Goal: Task Accomplishment & Management: Manage account settings

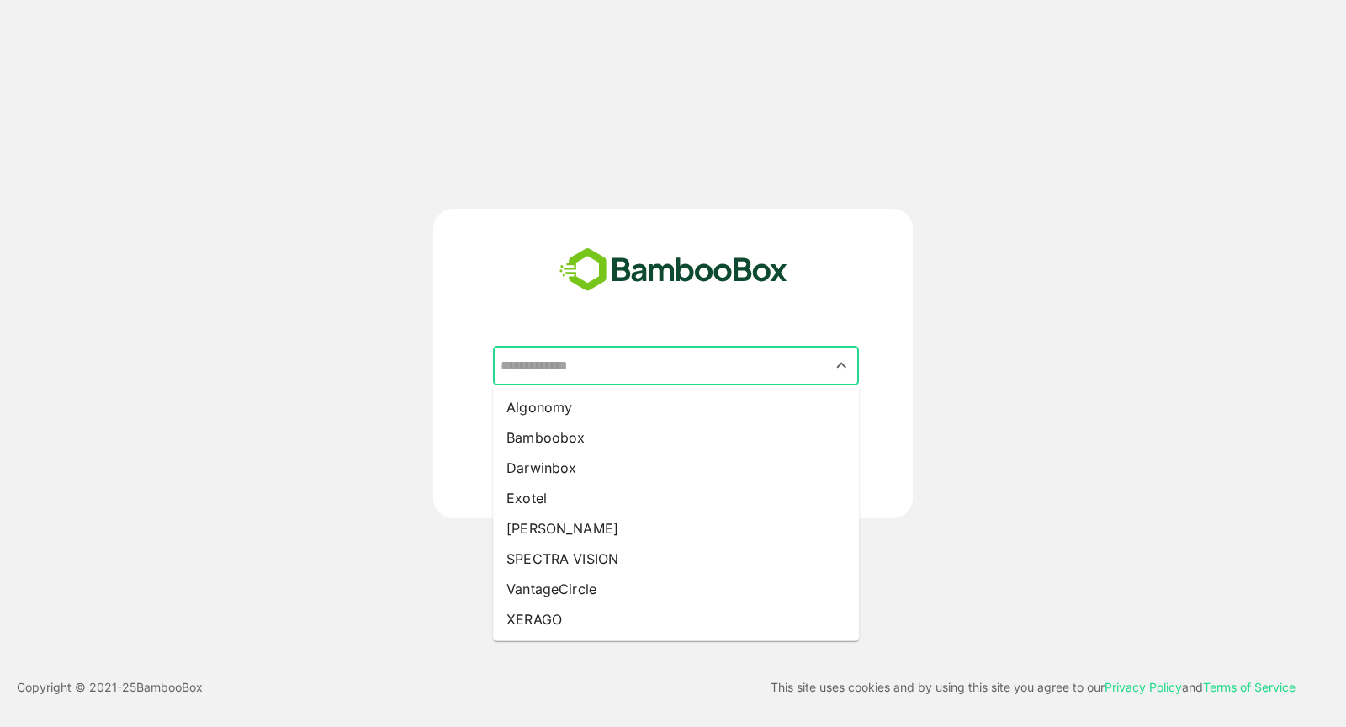
click at [546, 358] on input "text" at bounding box center [675, 366] width 359 height 32
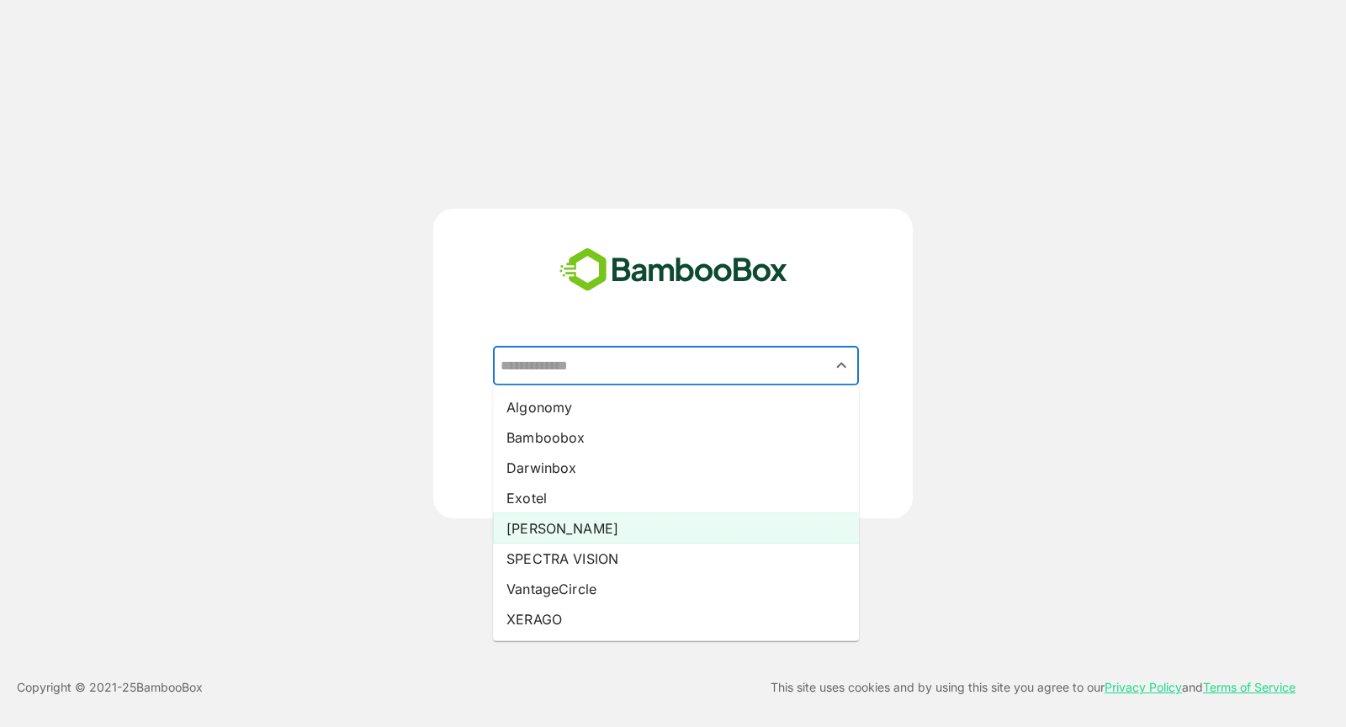
click at [580, 525] on li "[PERSON_NAME]" at bounding box center [676, 528] width 366 height 30
type input "*****"
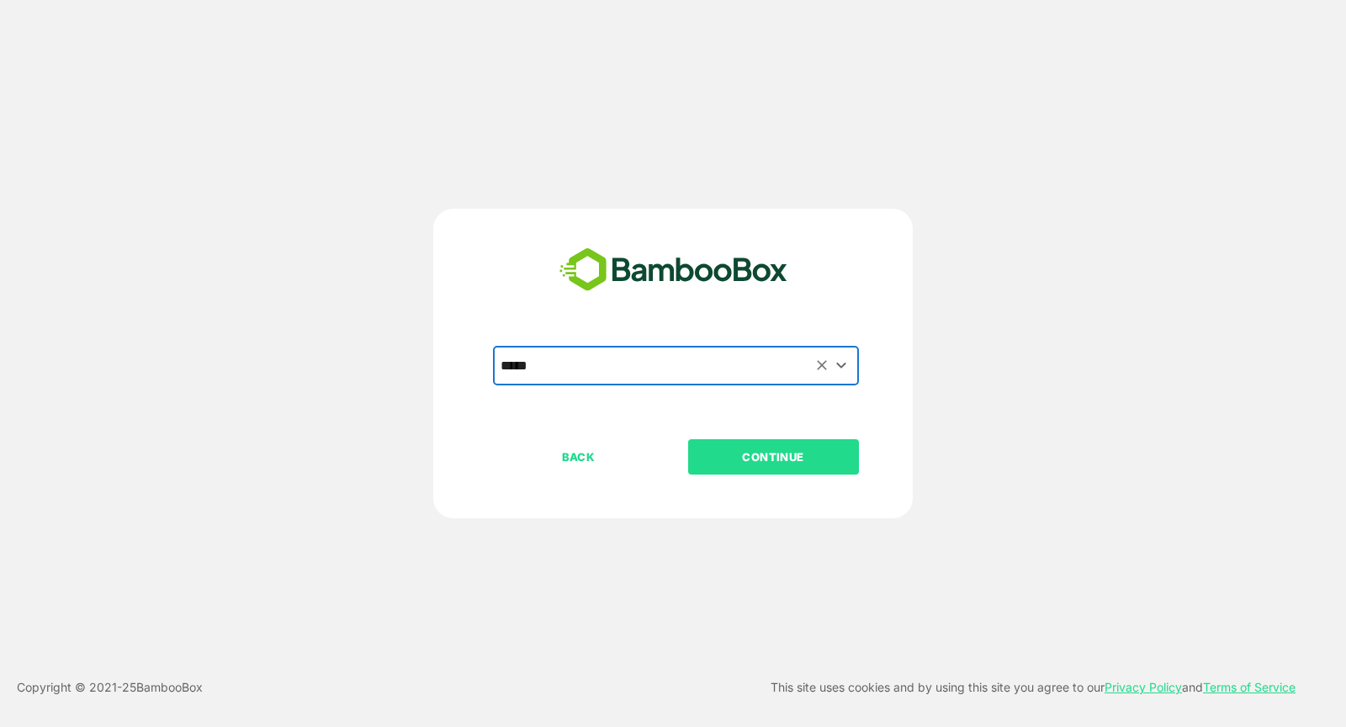
click at [755, 462] on p "CONTINUE" at bounding box center [773, 457] width 168 height 19
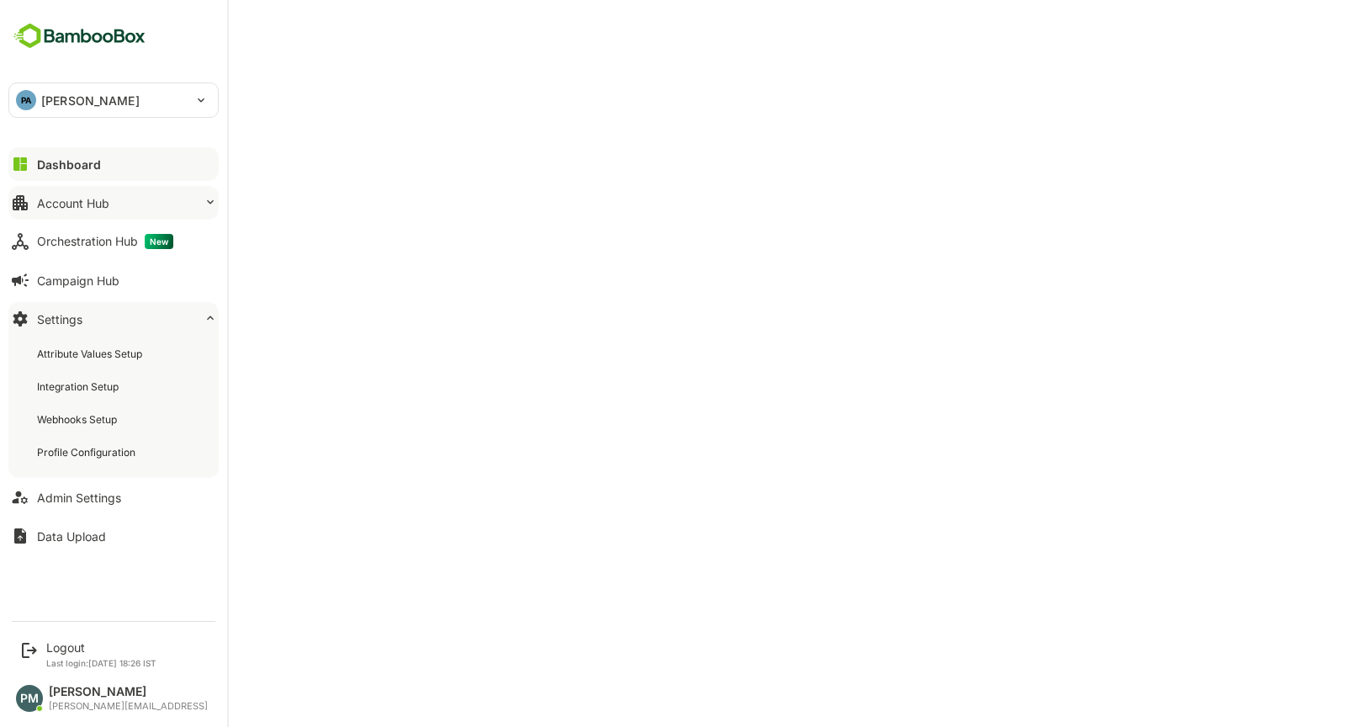
click at [125, 187] on button "Account Hub" at bounding box center [113, 203] width 210 height 34
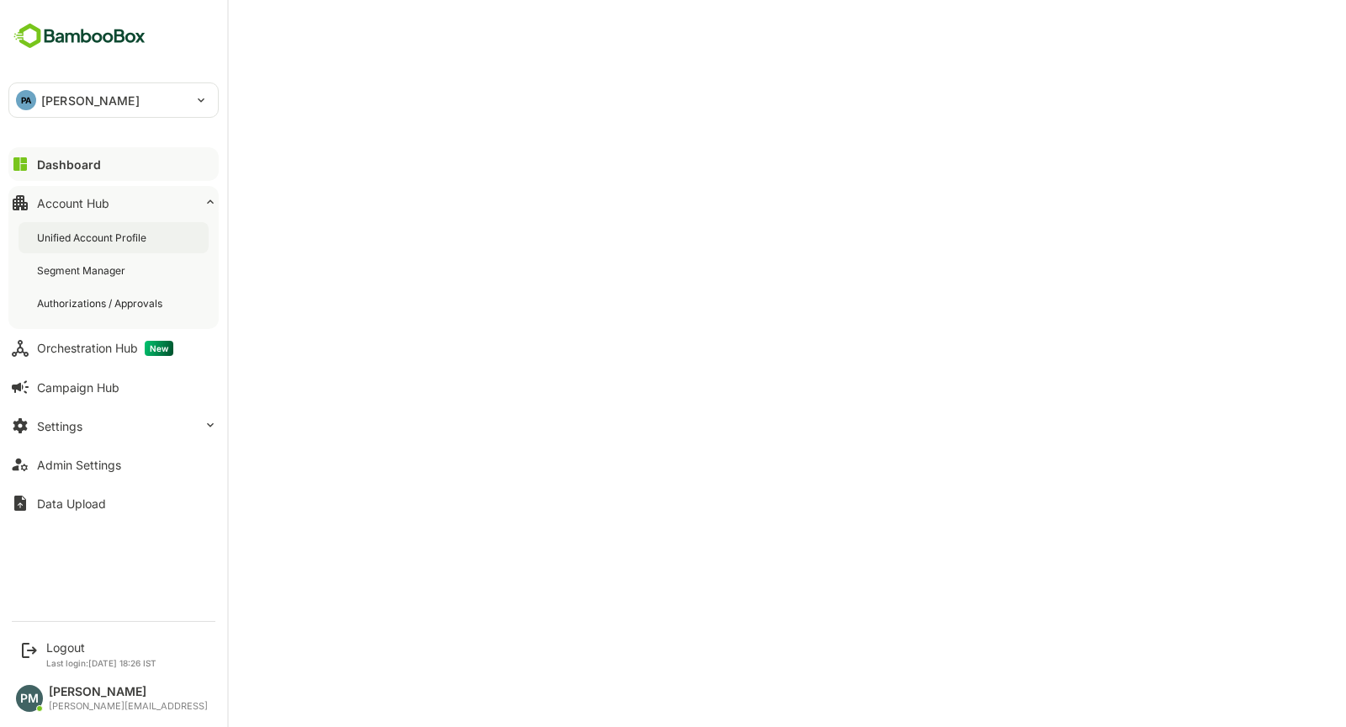
click at [132, 242] on div "Unified Account Profile" at bounding box center [93, 238] width 113 height 14
click at [73, 646] on div "Logout" at bounding box center [101, 647] width 110 height 14
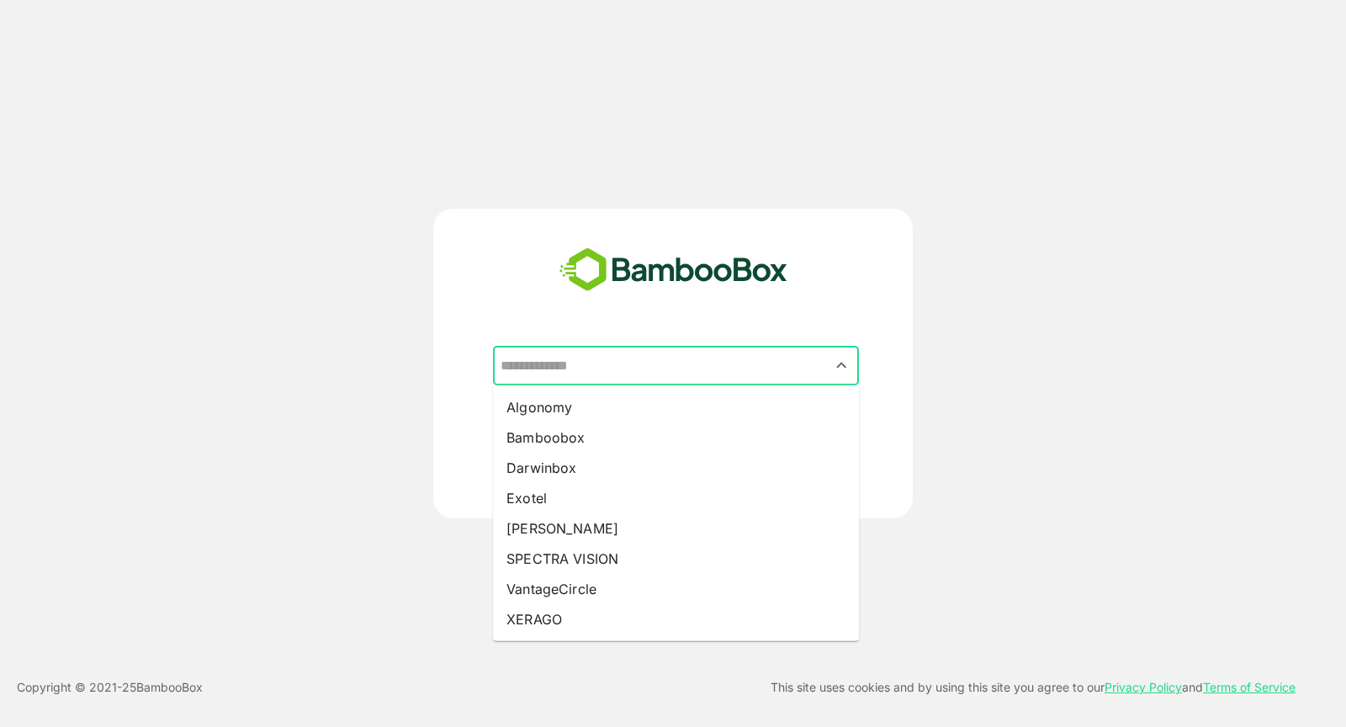
click at [547, 365] on input "text" at bounding box center [675, 366] width 359 height 32
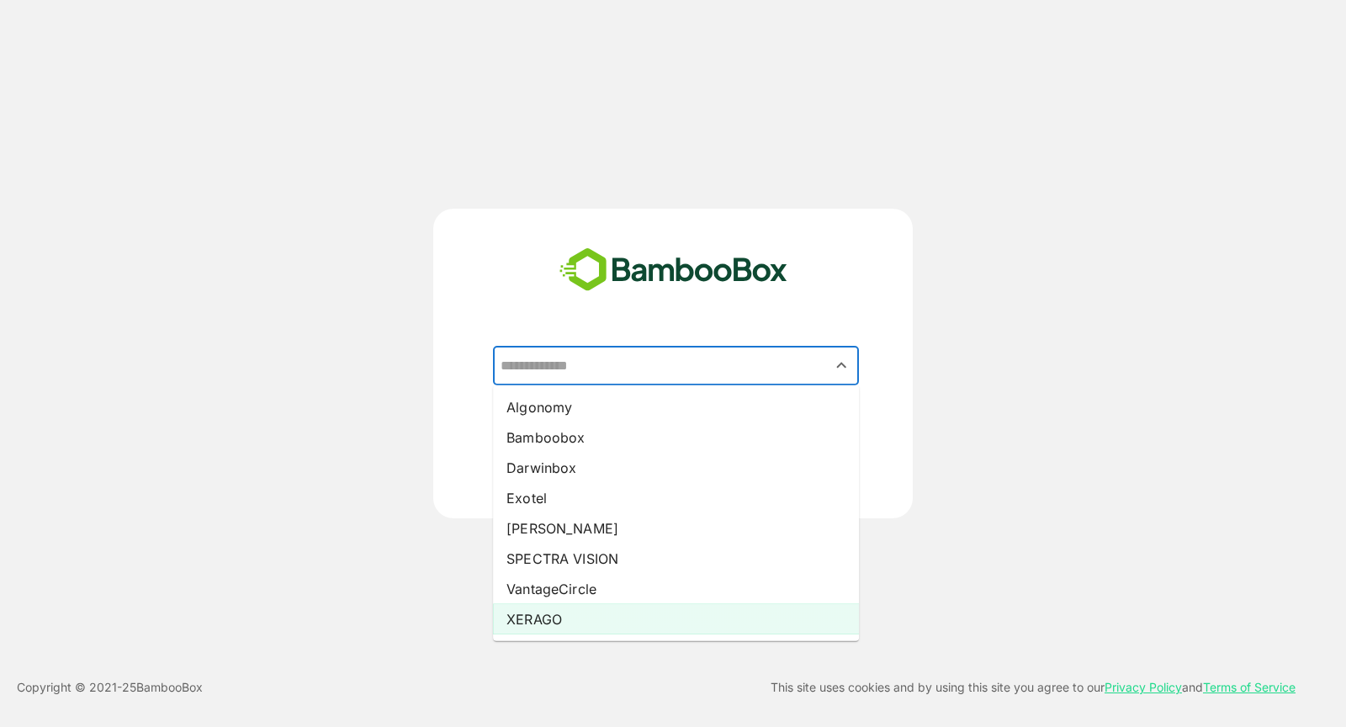
click at [583, 612] on li "XERAGO" at bounding box center [676, 619] width 366 height 30
type input "******"
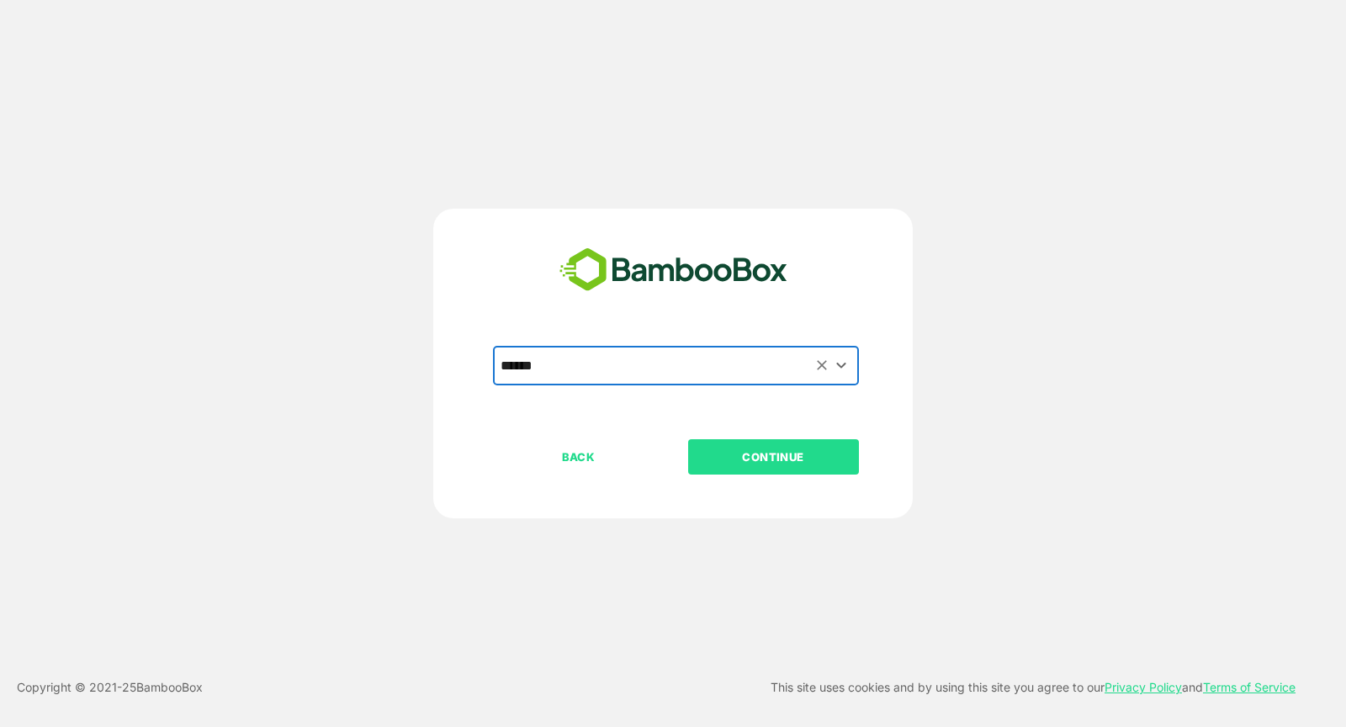
click at [746, 459] on p "CONTINUE" at bounding box center [773, 457] width 168 height 19
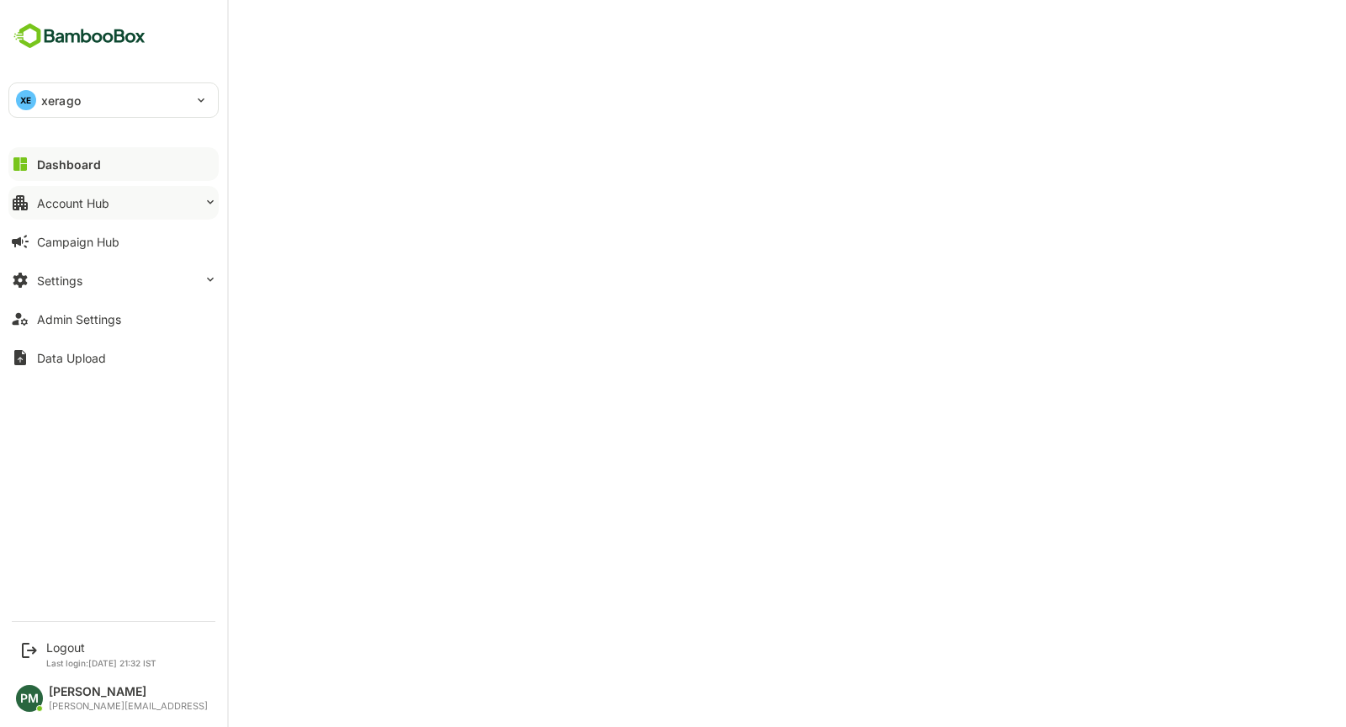
click at [112, 213] on button "Account Hub" at bounding box center [113, 203] width 210 height 34
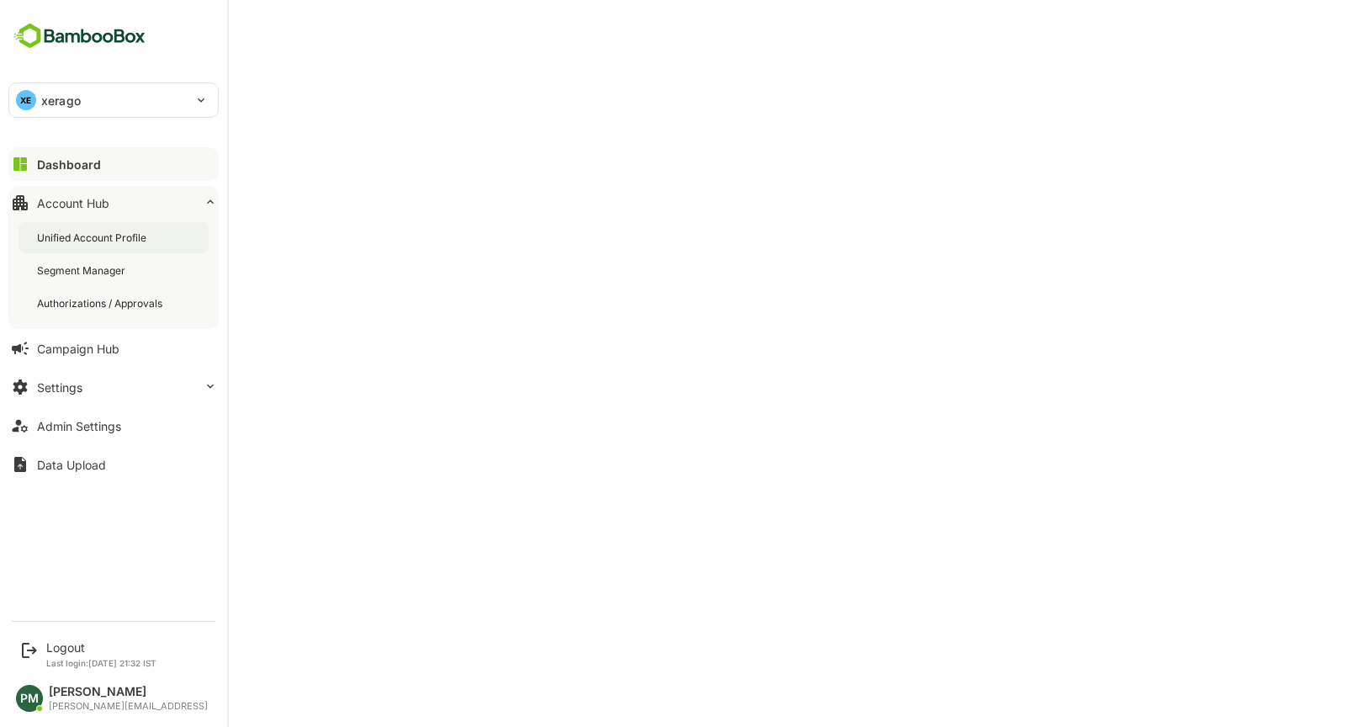
click at [122, 225] on div "Unified Account Profile" at bounding box center [114, 237] width 190 height 31
